Goal: Transaction & Acquisition: Download file/media

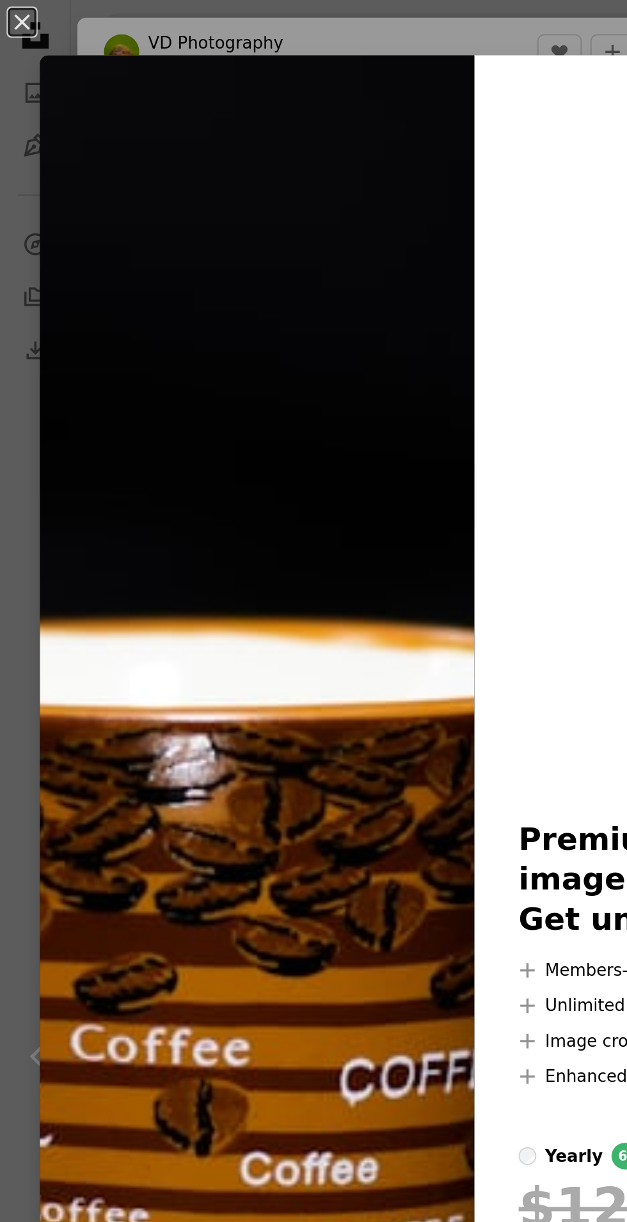
scroll to position [2389, 0]
click at [191, 447] on img at bounding box center [148, 611] width 251 height 1158
click at [168, 485] on img at bounding box center [148, 611] width 251 height 1158
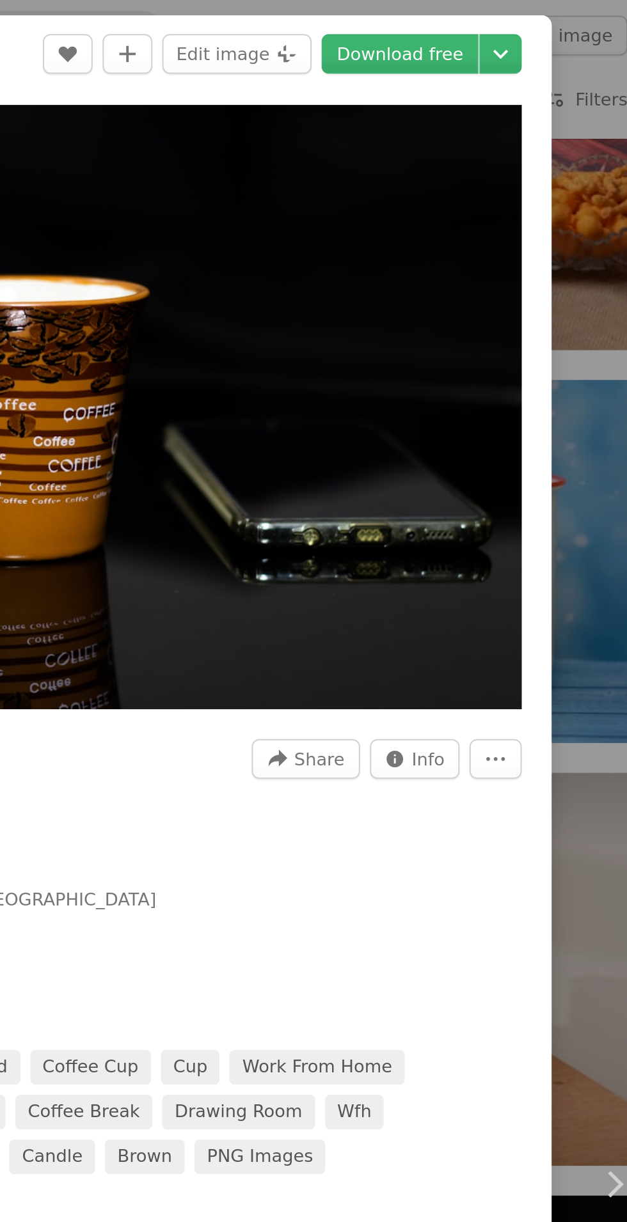
scroll to position [2389, 0]
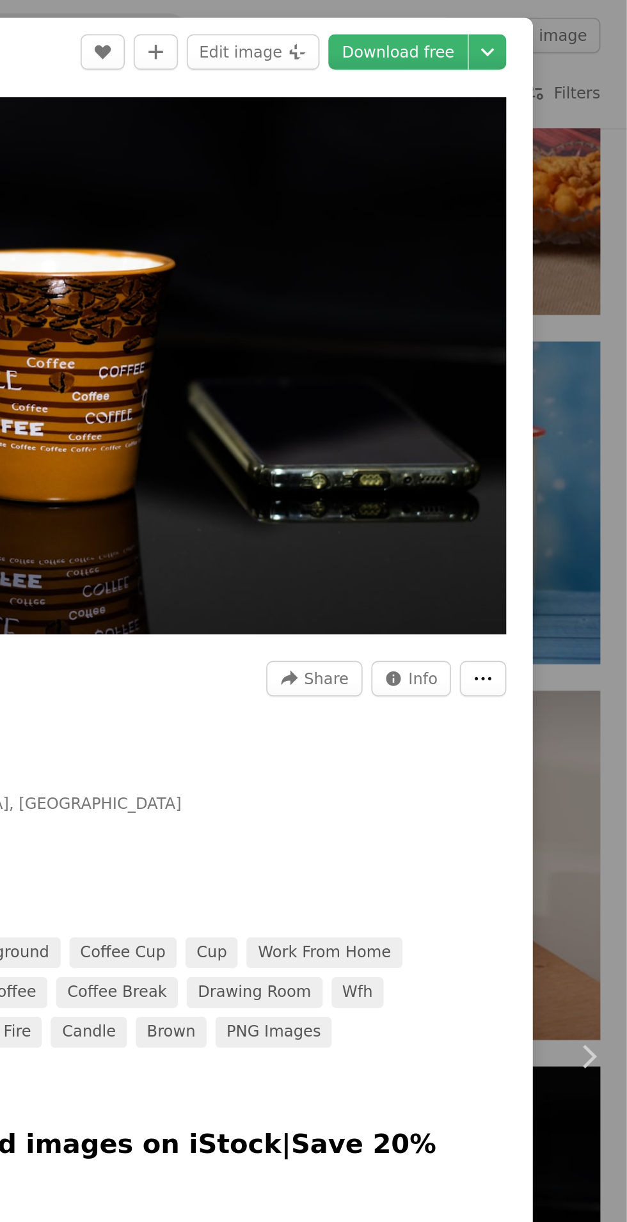
click at [551, 390] on button "More Actions" at bounding box center [543, 392] width 27 height 20
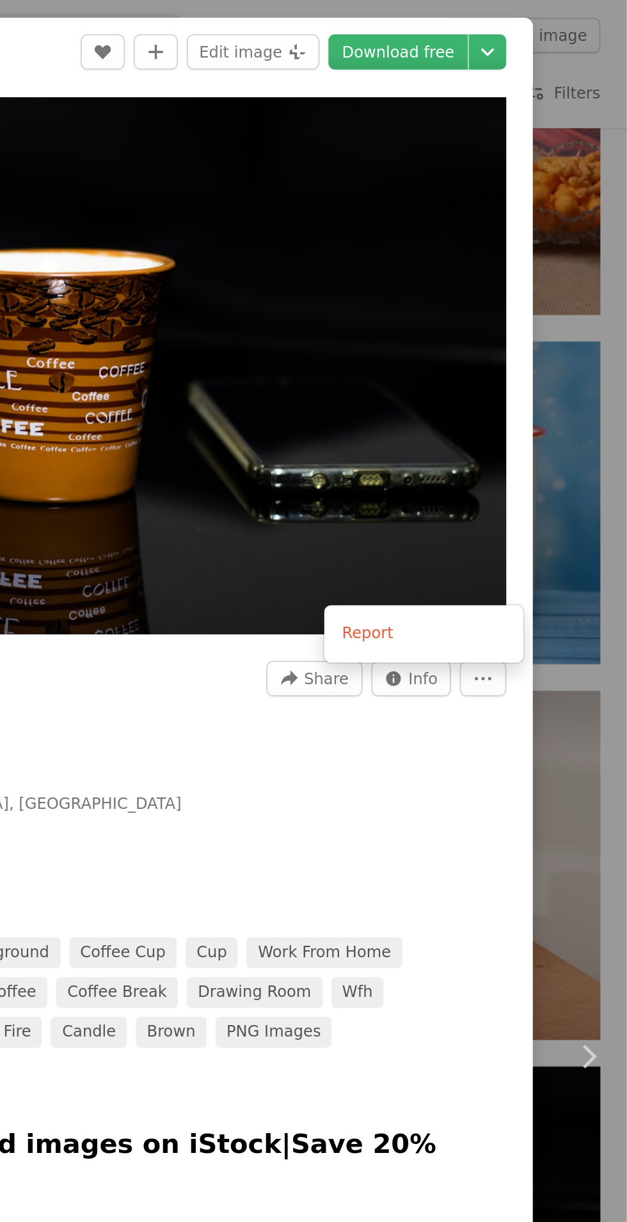
click at [481, 472] on dialog "An X shape Chevron left Chevron right VD Photography Available for hire A check…" at bounding box center [313, 611] width 627 height 1222
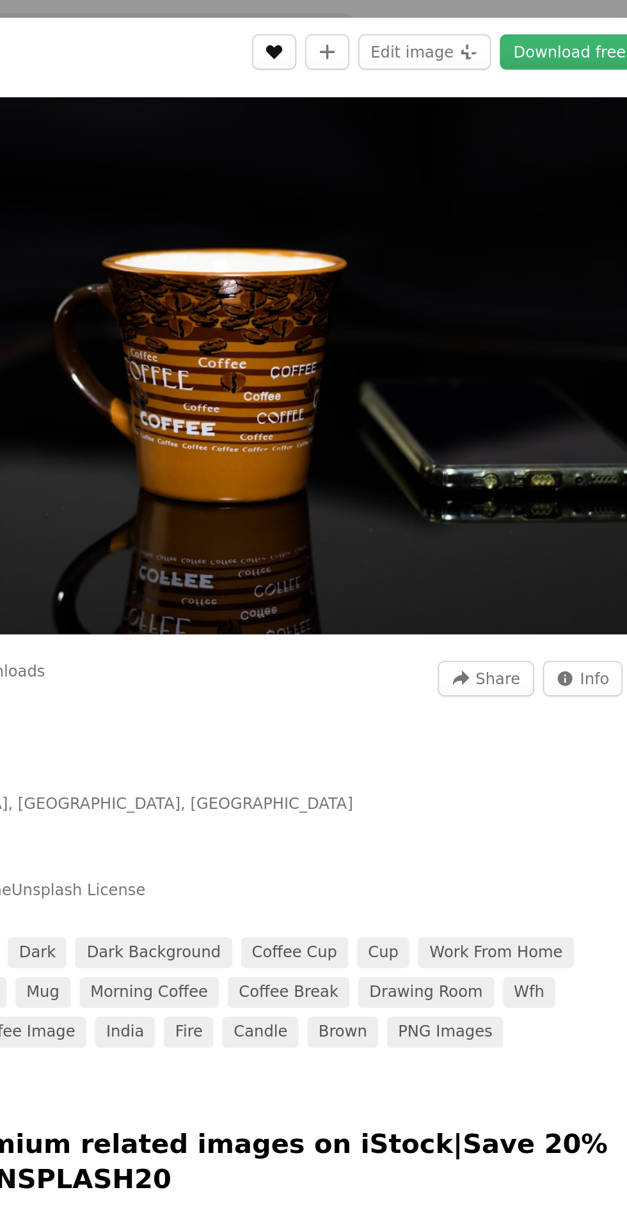
click at [336, 35] on button "A heart" at bounding box center [324, 30] width 26 height 20
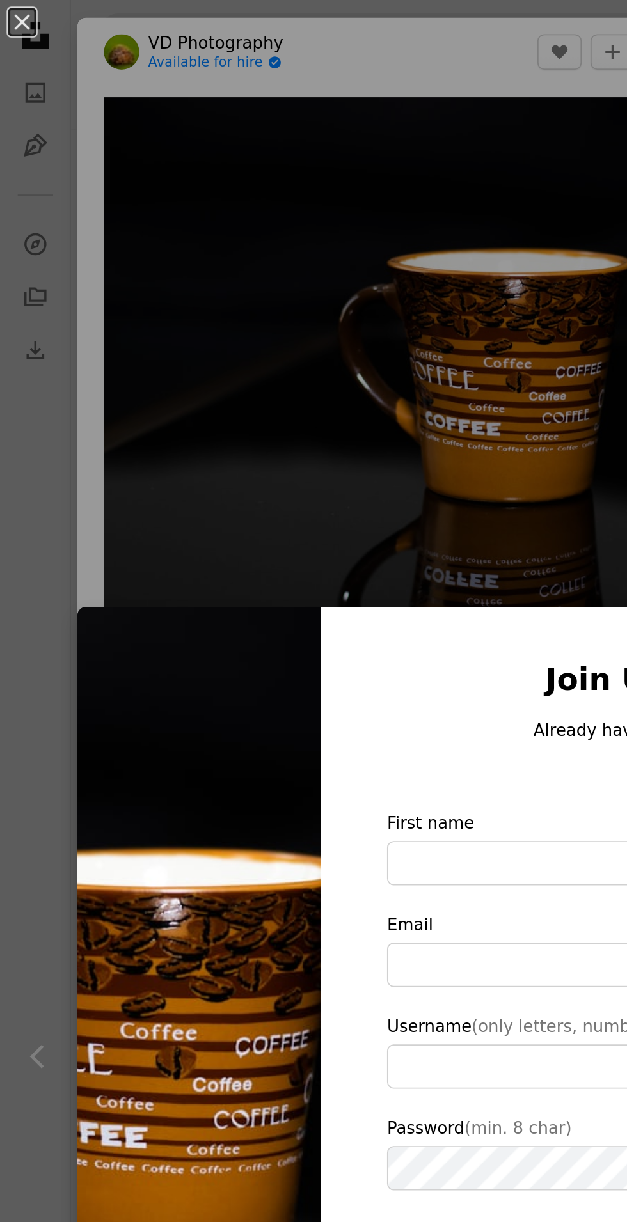
click at [167, 367] on img at bounding box center [115, 599] width 141 height 497
click at [117, 420] on img at bounding box center [115, 599] width 141 height 497
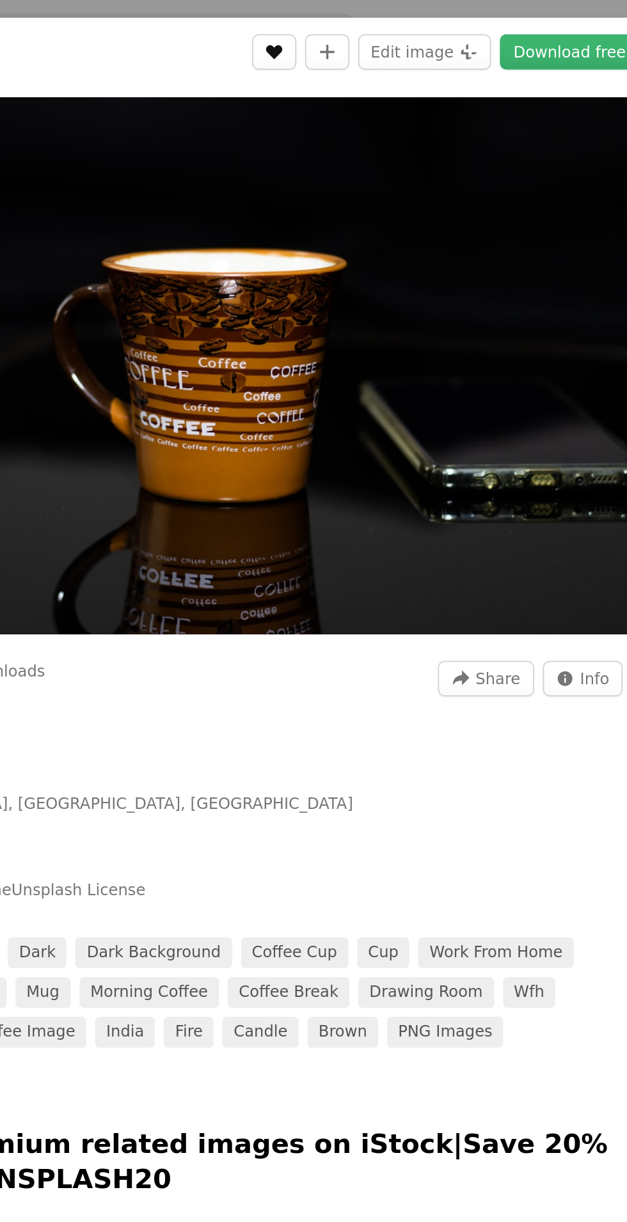
click at [336, 33] on button "A heart" at bounding box center [324, 30] width 26 height 20
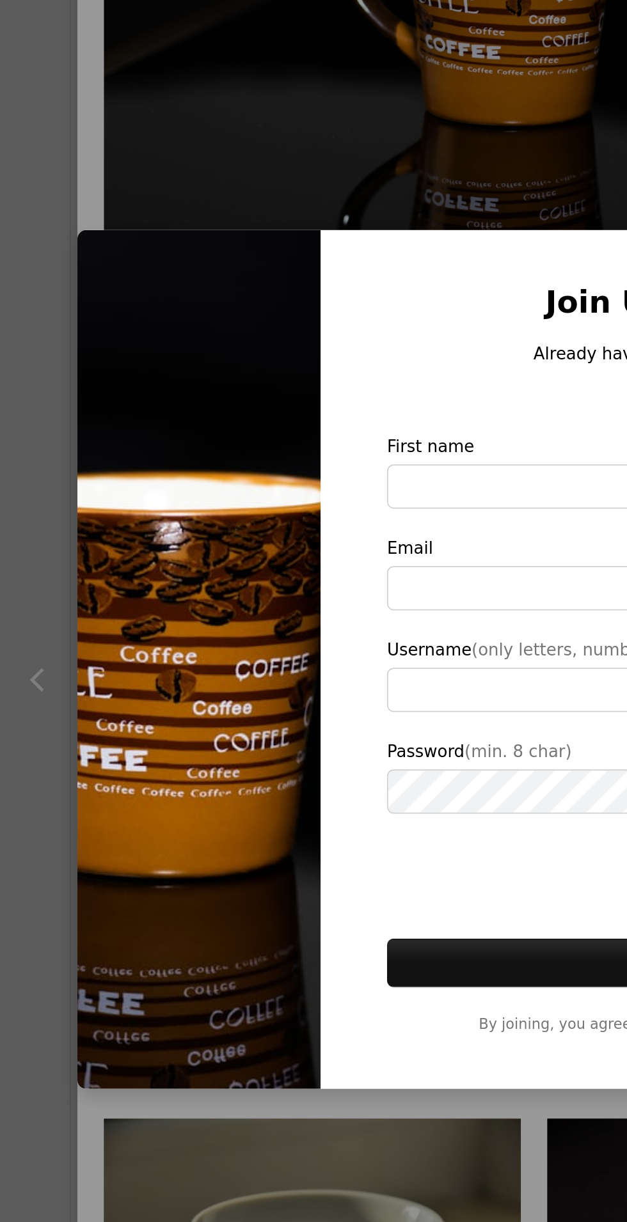
scroll to position [2389, 0]
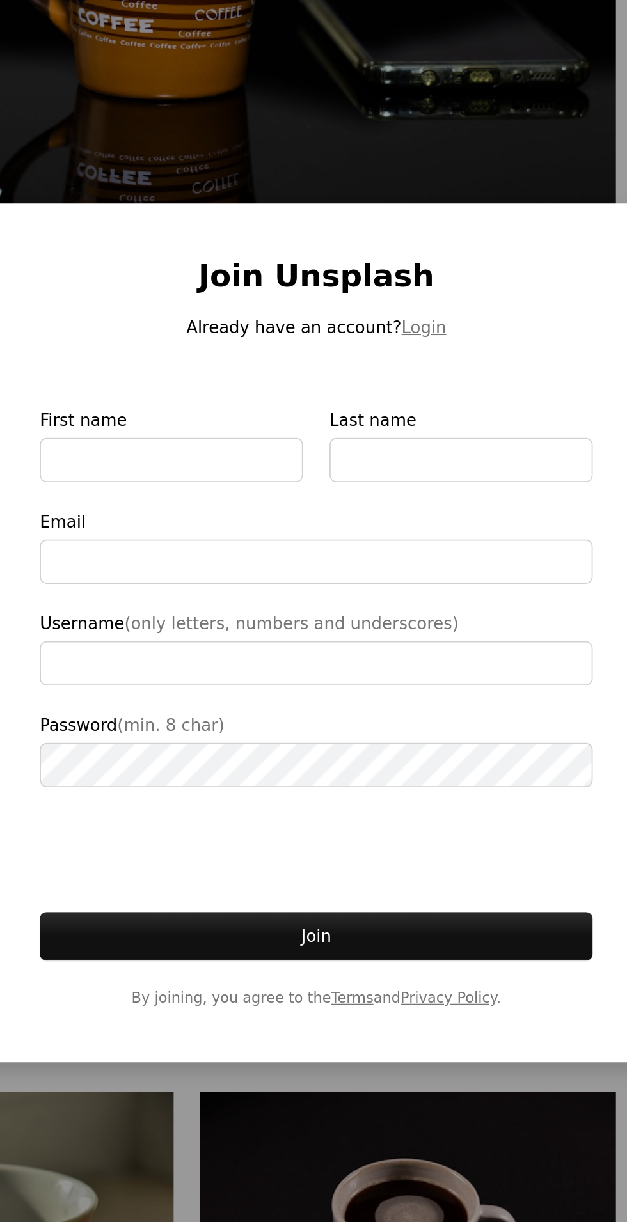
type input "**********"
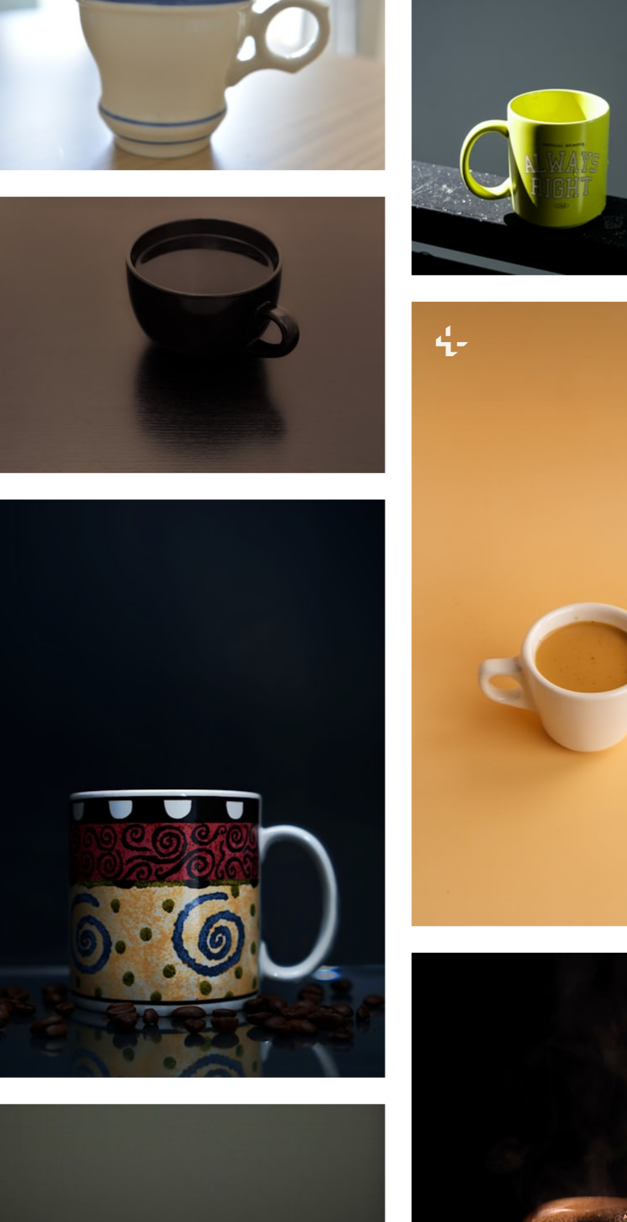
scroll to position [2213, 0]
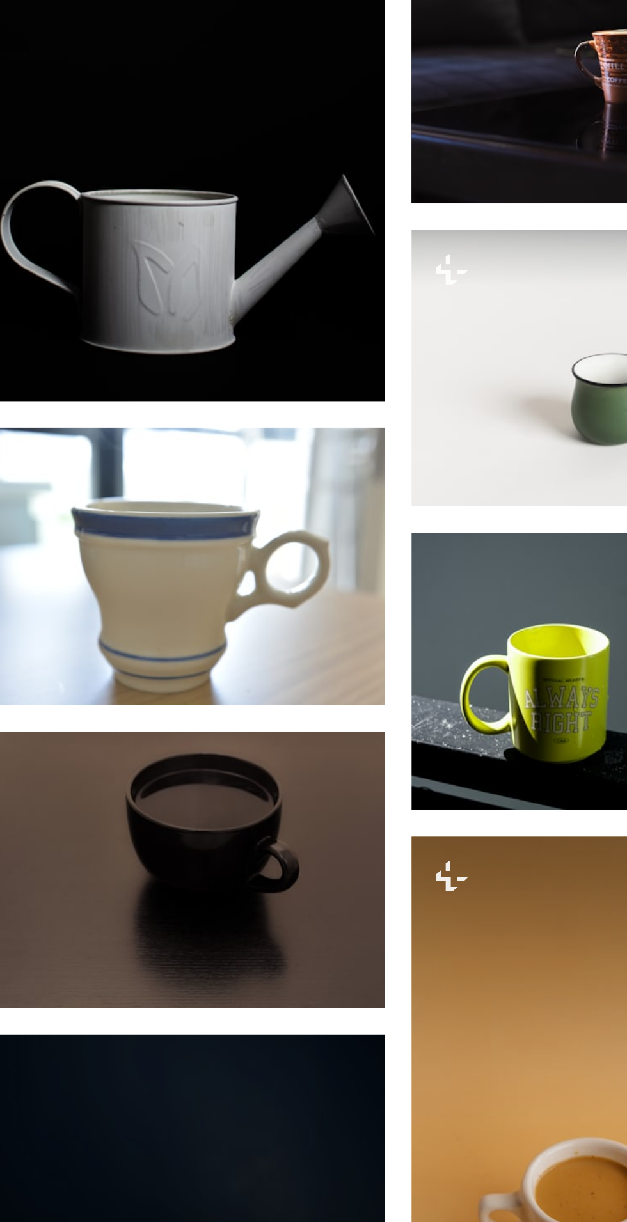
click at [324, 554] on img at bounding box center [436, 664] width 241 height 361
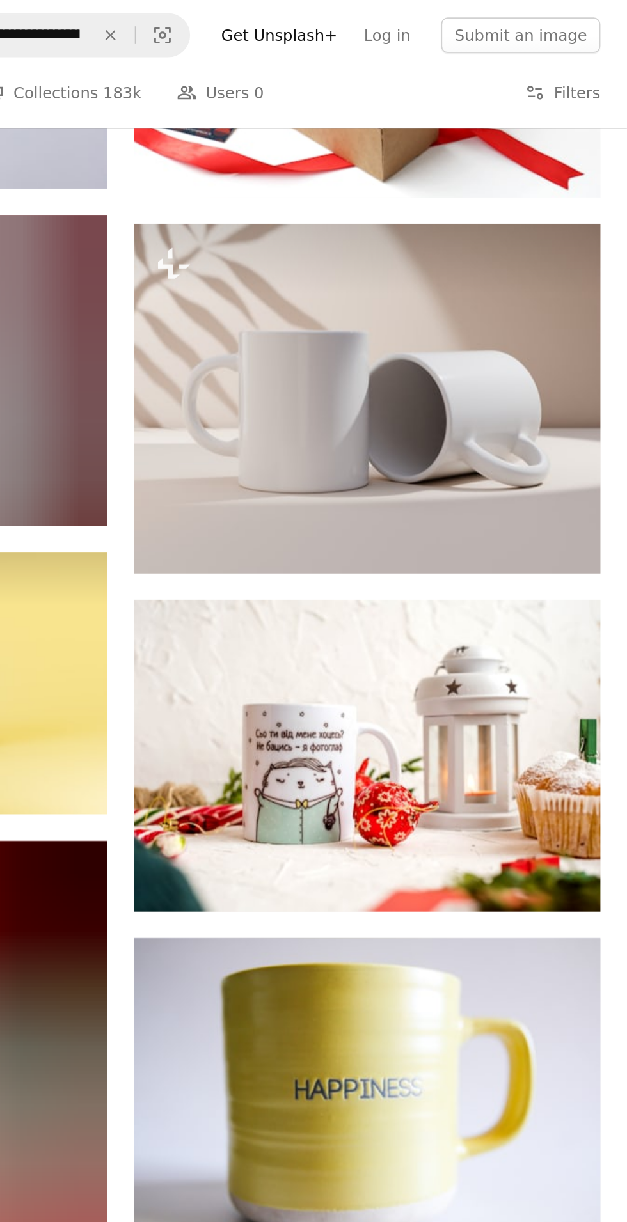
scroll to position [8582, 0]
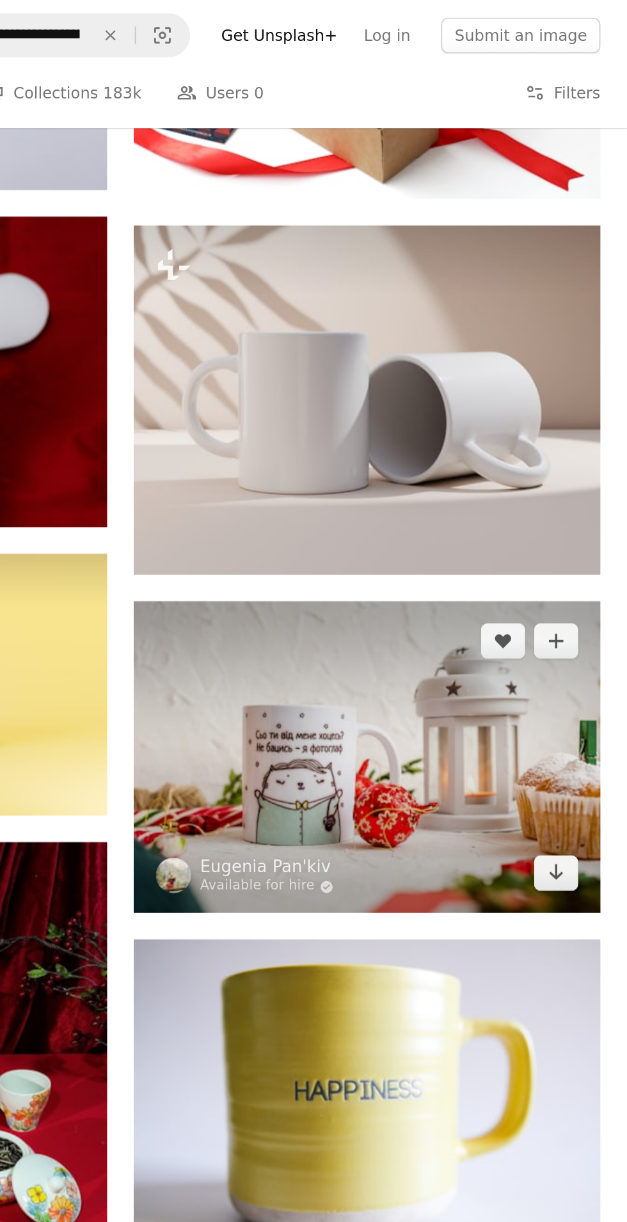
click at [517, 433] on img at bounding box center [476, 438] width 270 height 180
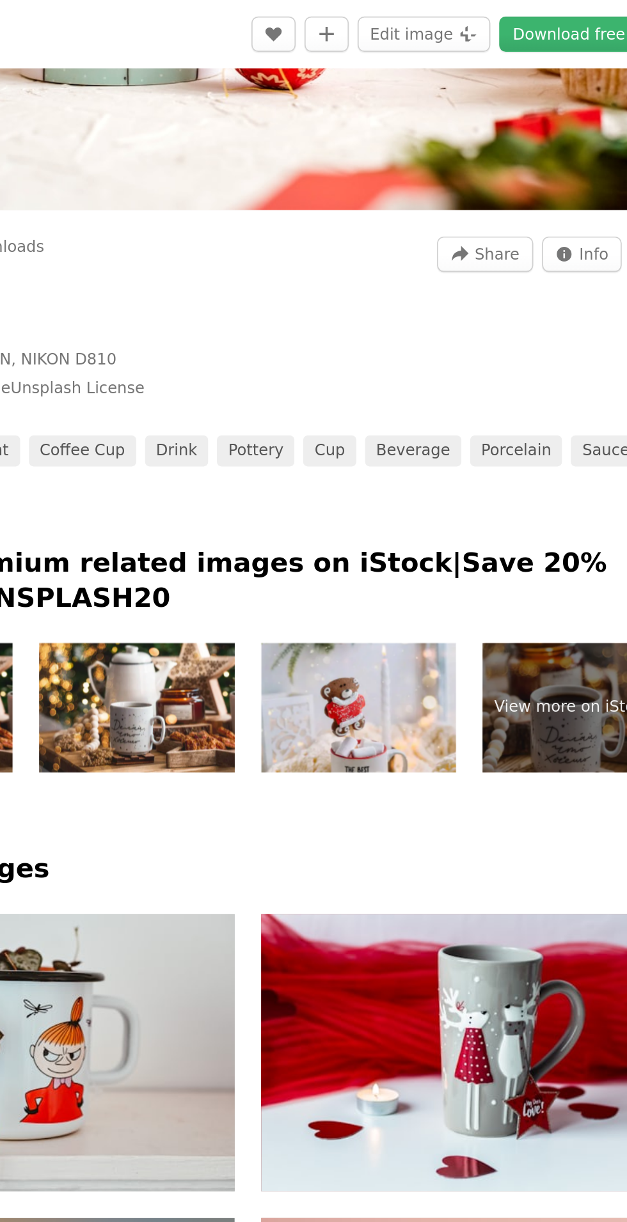
scroll to position [272, 0]
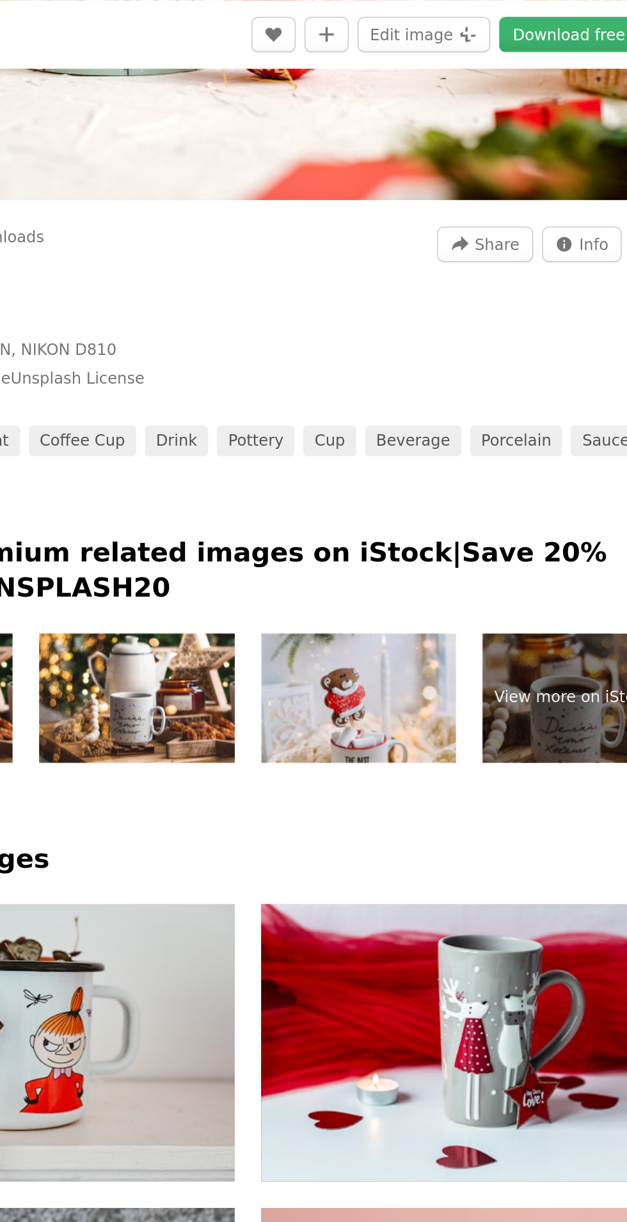
click at [398, 423] on img at bounding box center [372, 403] width 113 height 75
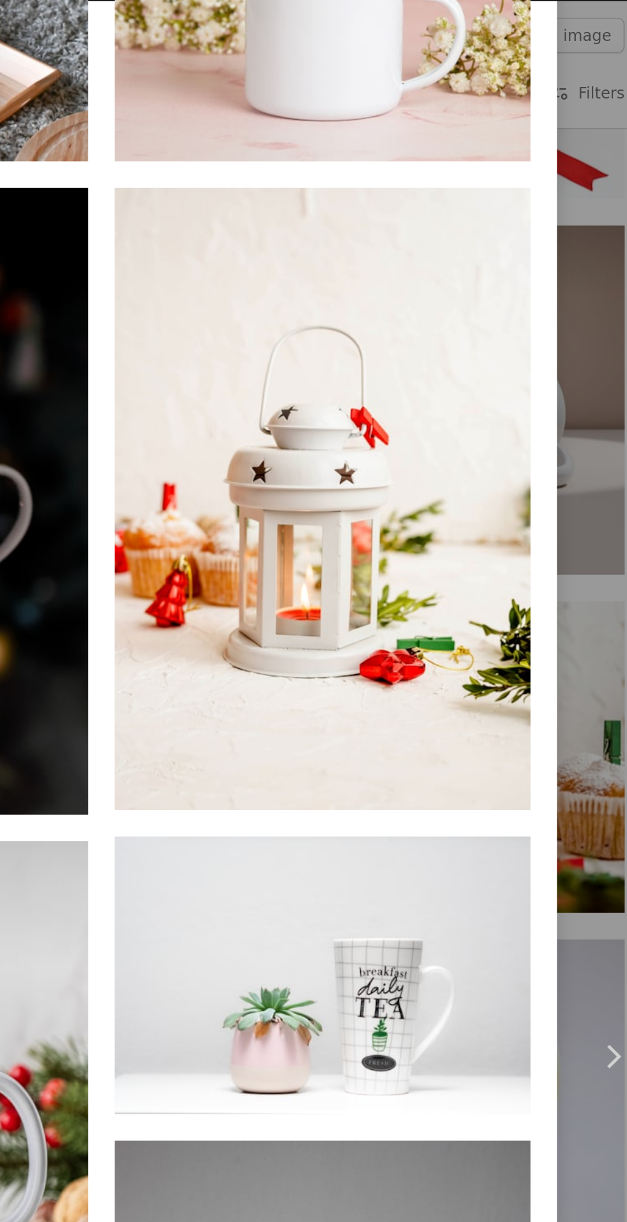
scroll to position [8582, 0]
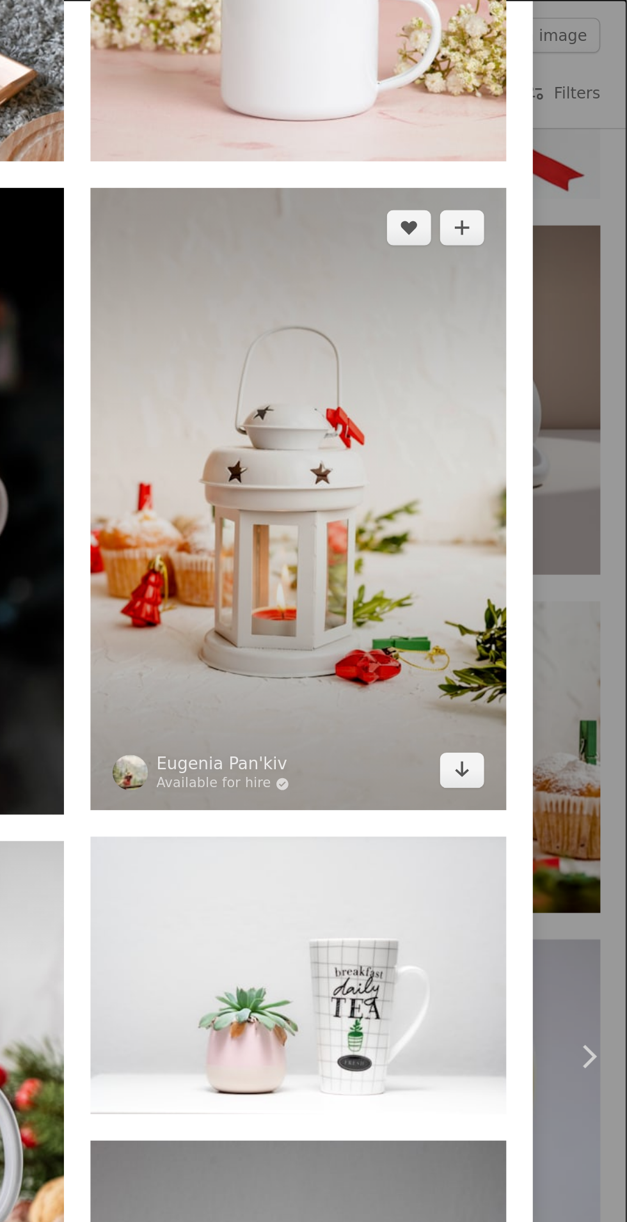
click at [475, 439] on img at bounding box center [436, 289] width 241 height 361
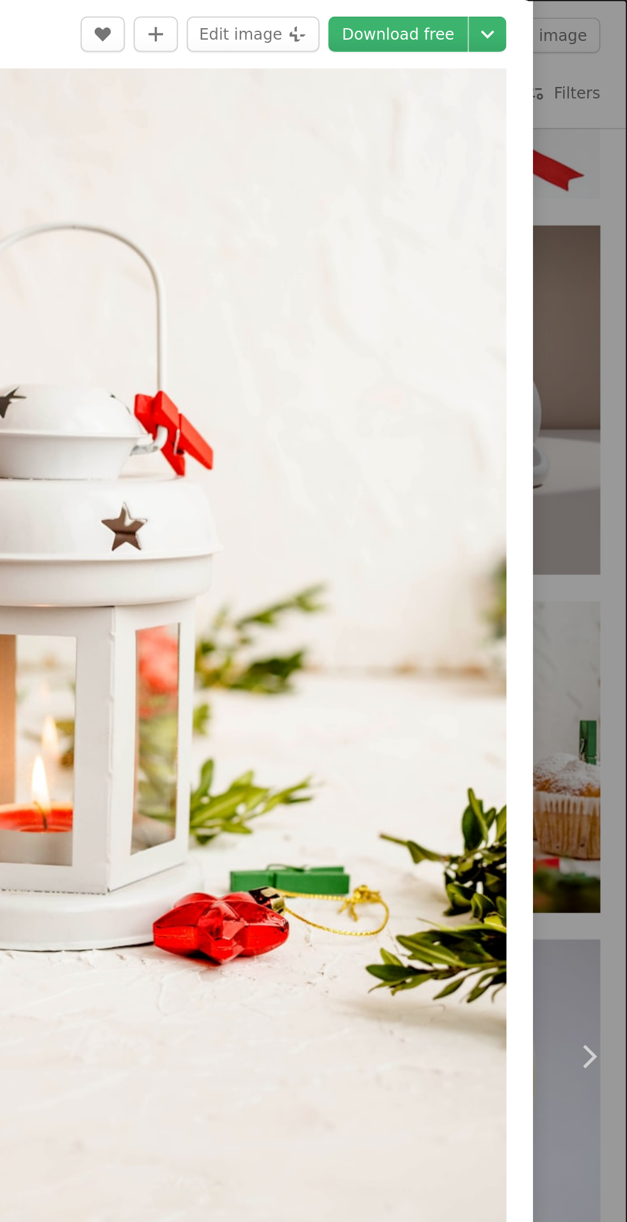
scroll to position [8582, 0]
click at [505, 17] on link "Download free" at bounding box center [494, 20] width 81 height 20
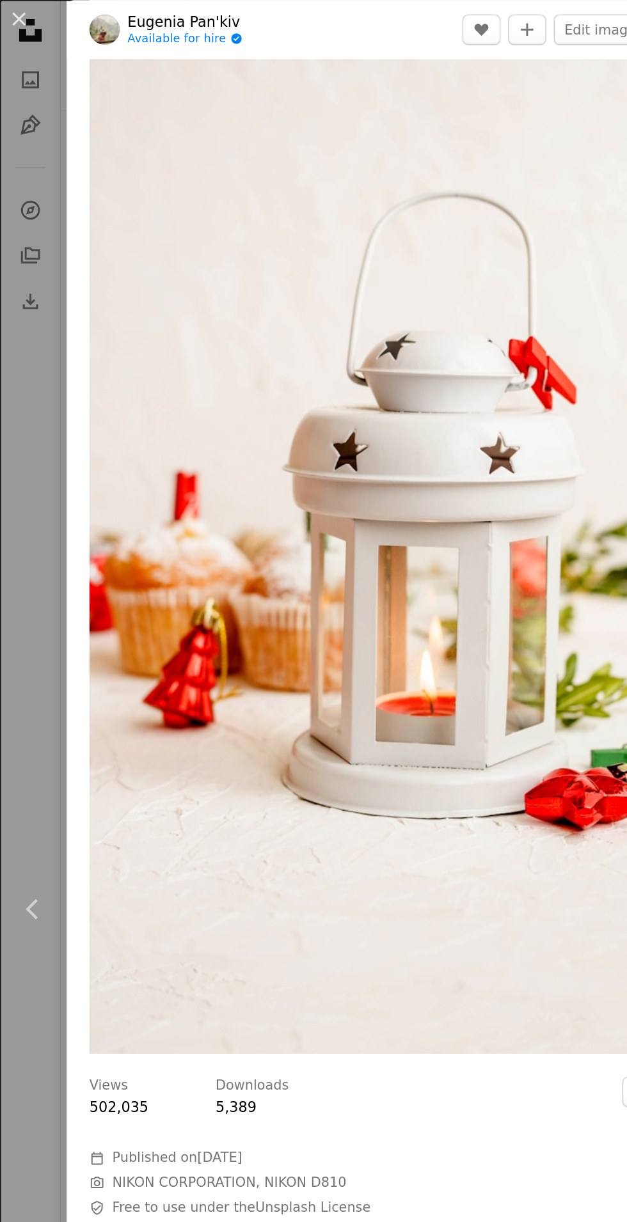
scroll to position [90, 0]
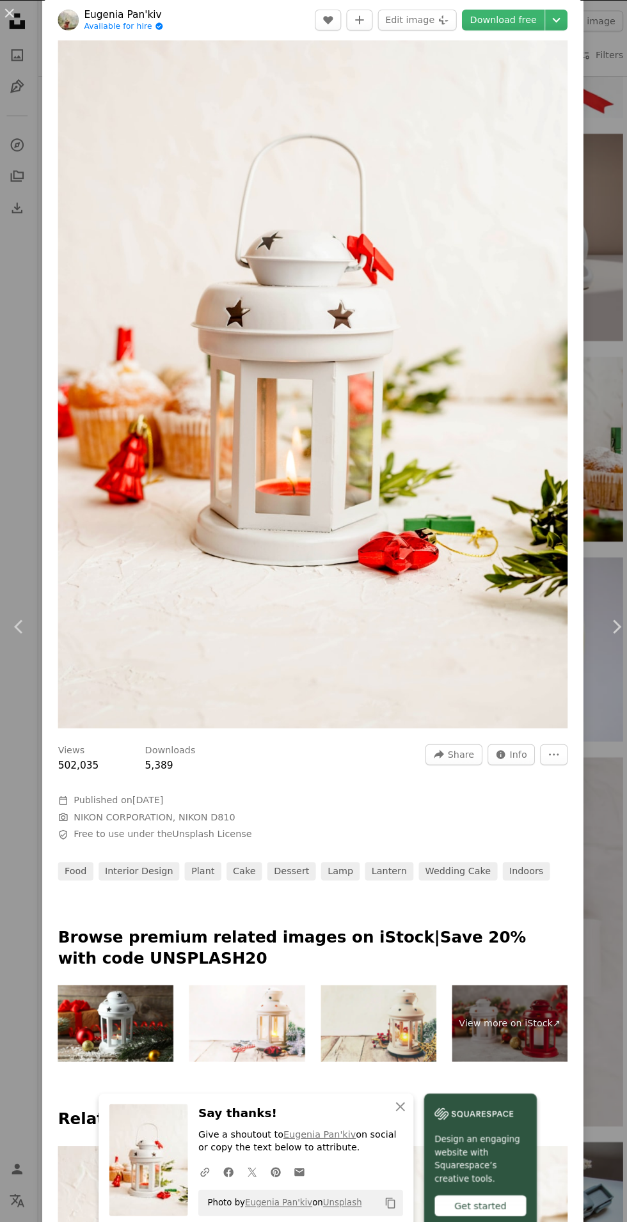
click at [35, 191] on div "An X shape Chevron left Chevron right An X shape Close Say thanks! Give a shout…" at bounding box center [313, 611] width 627 height 1222
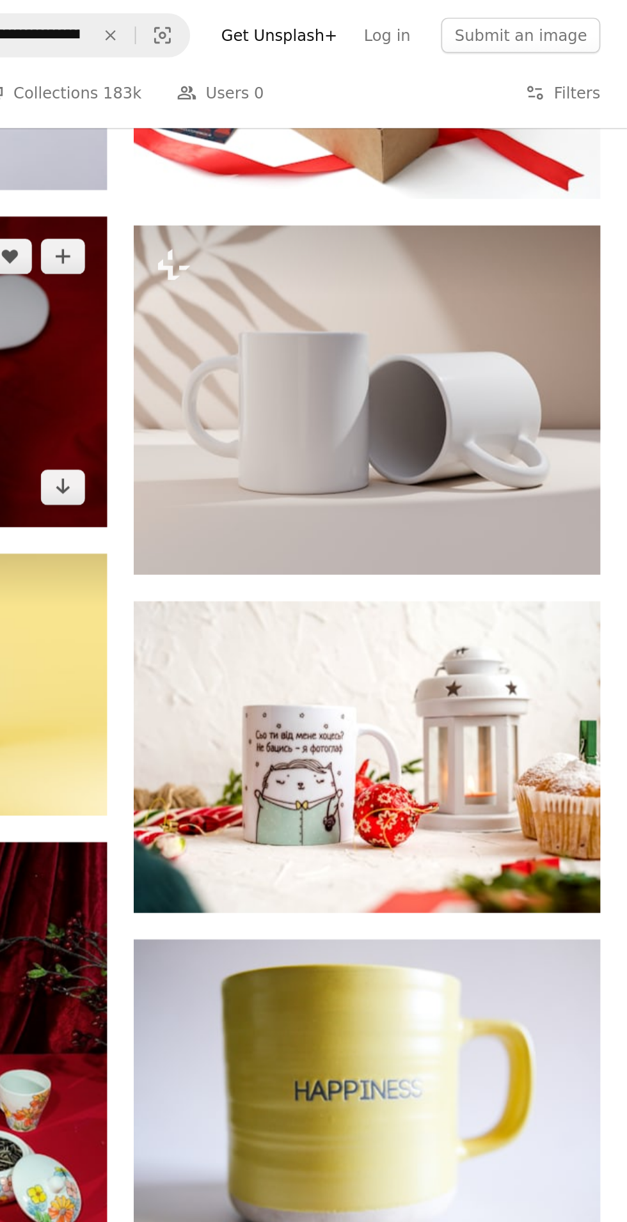
click at [278, 138] on button "A heart" at bounding box center [270, 148] width 26 height 20
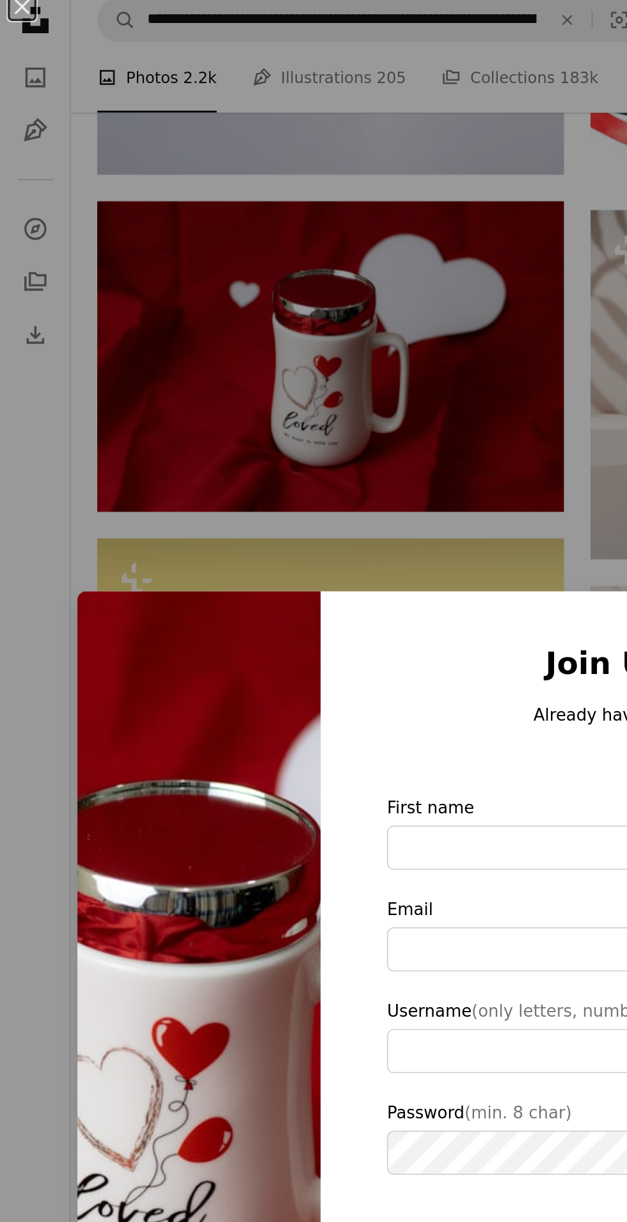
scroll to position [8582, 0]
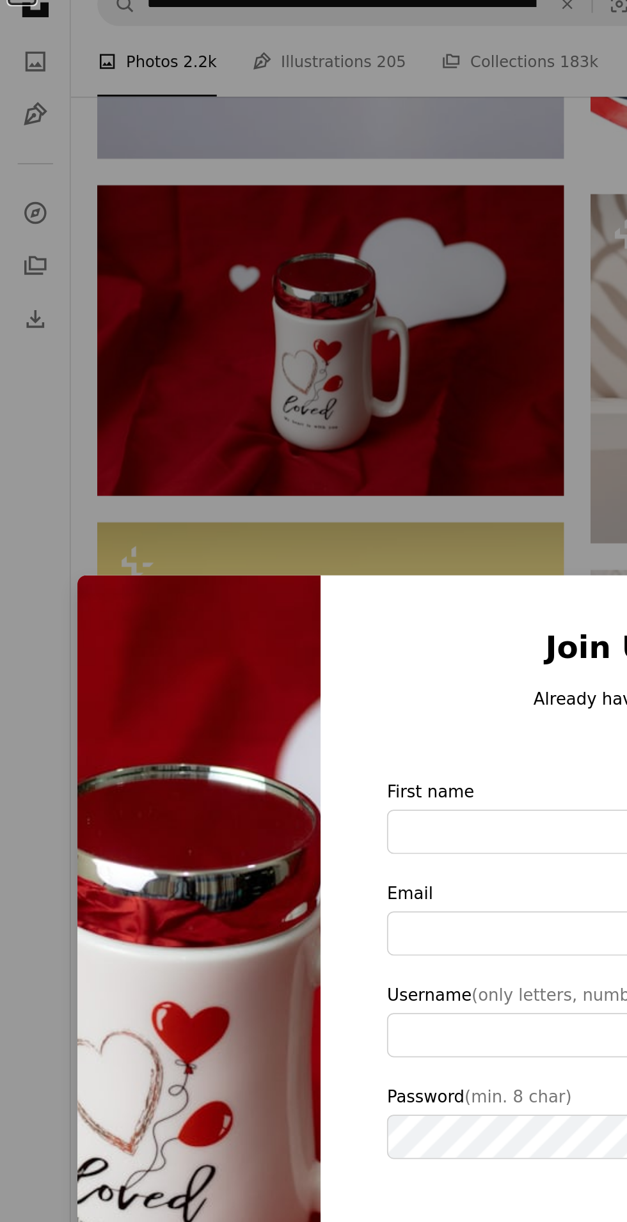
click at [15, 215] on div "An X shape Design an engaging website with Squarespace’s creative tools. Start …" at bounding box center [313, 611] width 627 height 1222
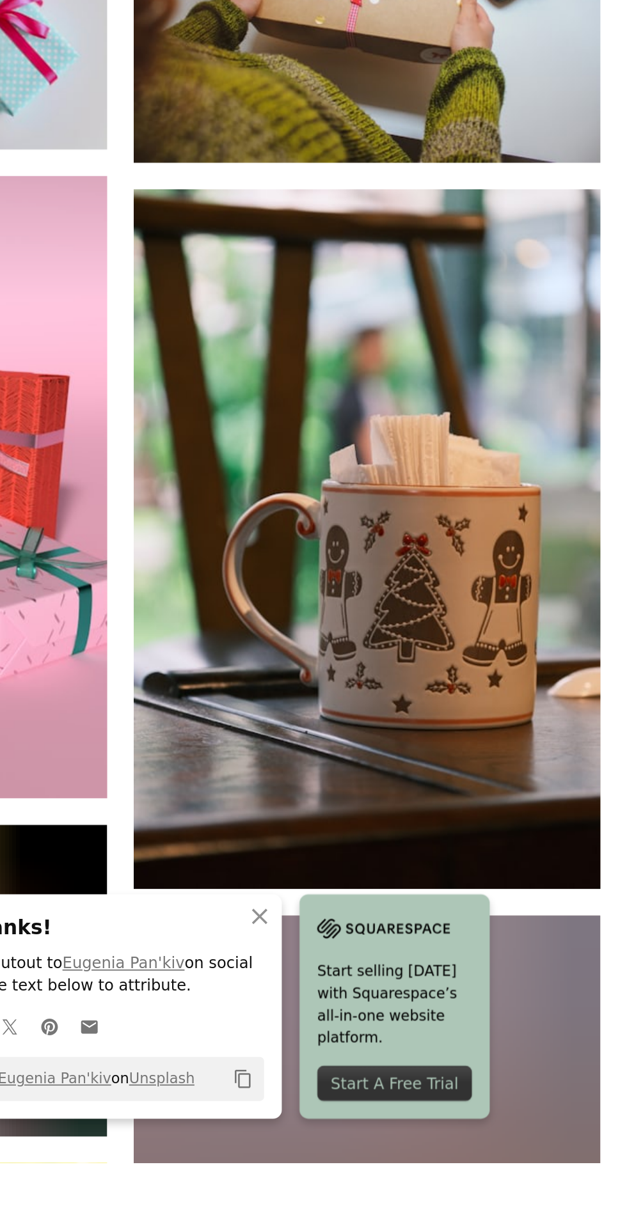
scroll to position [9233, 0]
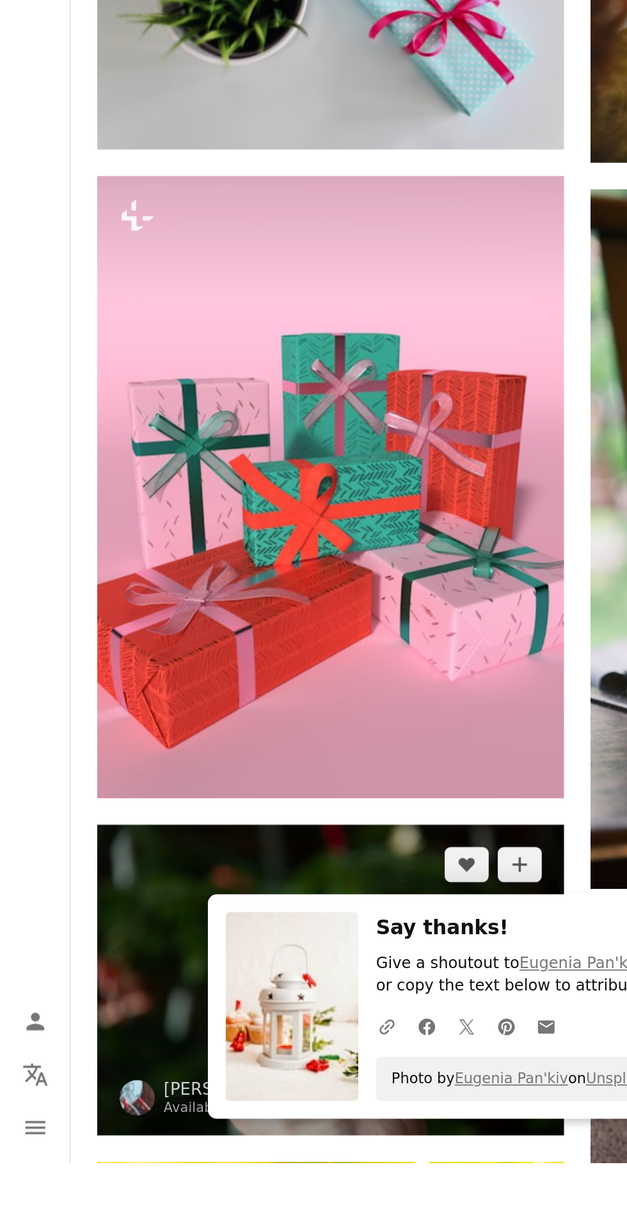
click at [261, 1026] on img at bounding box center [191, 1116] width 270 height 180
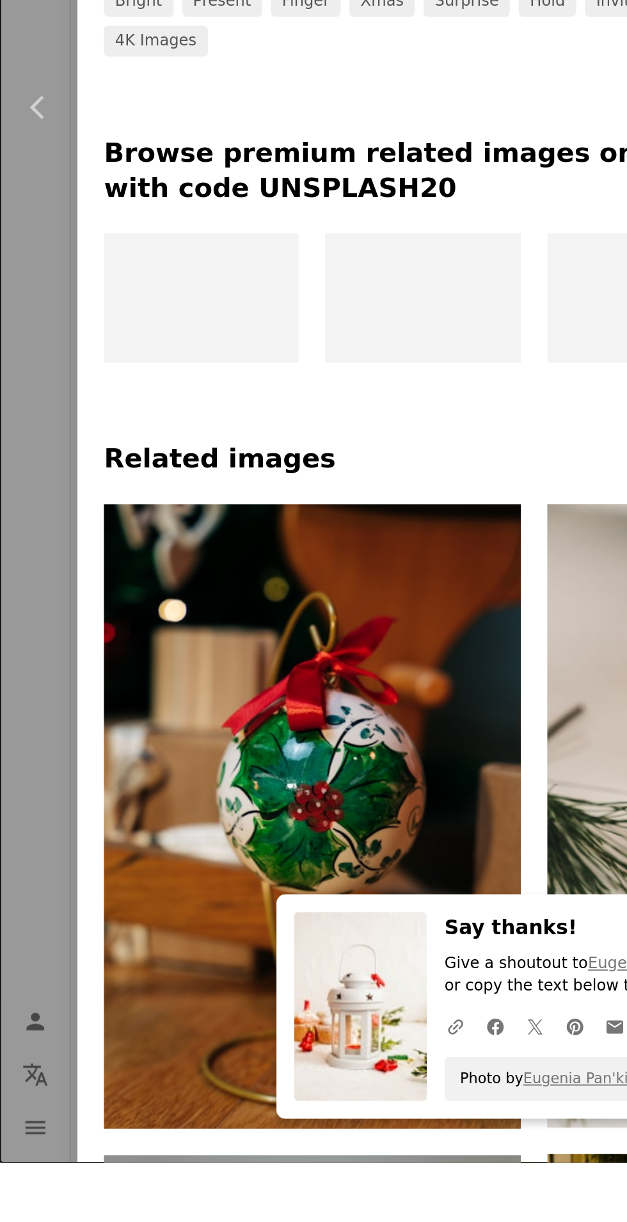
click at [350, 294] on img "Zoom in on this image" at bounding box center [308, 221] width 497 height 331
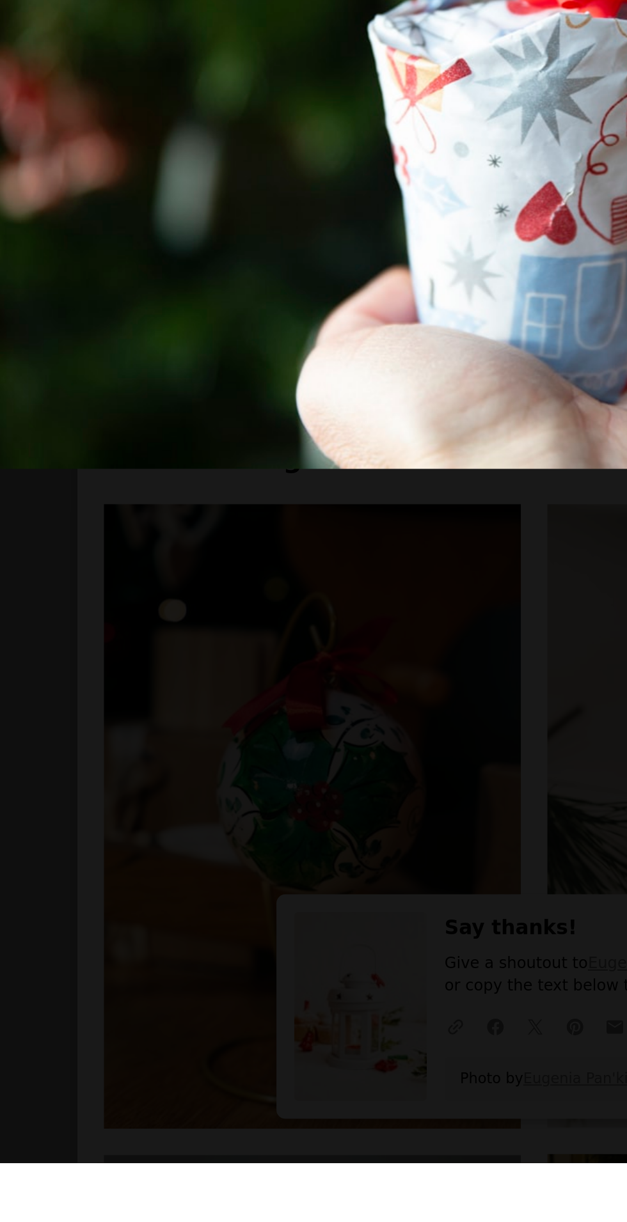
scroll to position [9321, 0]
